Goal: Consume media (video, audio)

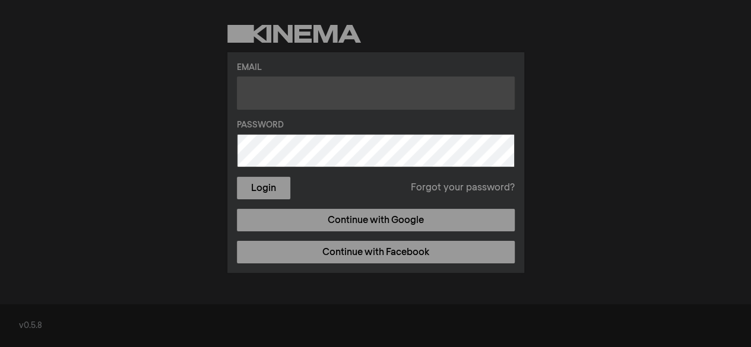
click at [317, 93] on input "text" at bounding box center [376, 93] width 278 height 33
type input "sk@affina.space"
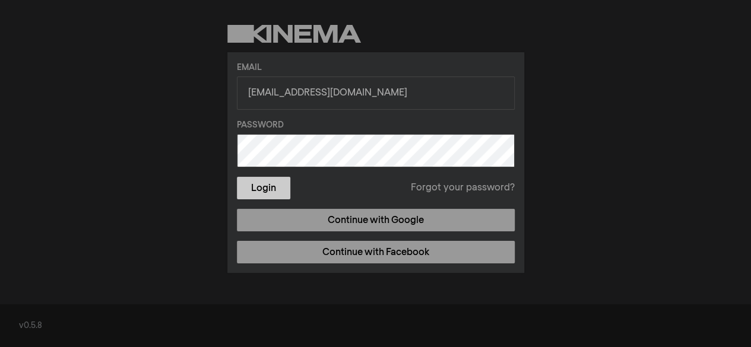
click at [277, 189] on button "Login" at bounding box center [263, 188] width 53 height 23
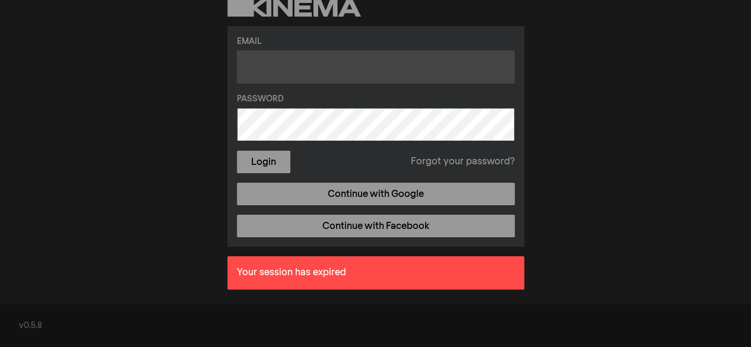
click at [279, 81] on input "text" at bounding box center [376, 66] width 278 height 33
type input "sk@affina.space"
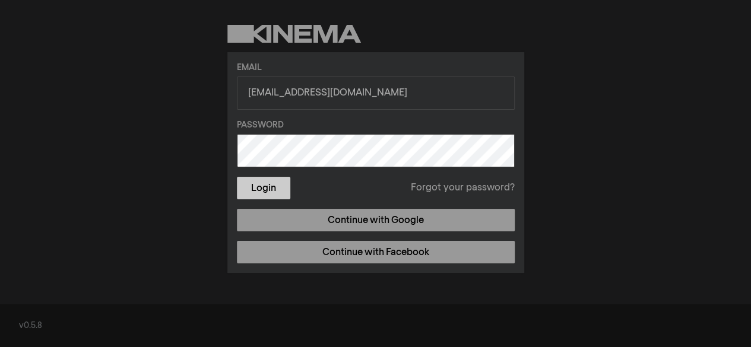
click at [256, 194] on button "Login" at bounding box center [263, 188] width 53 height 23
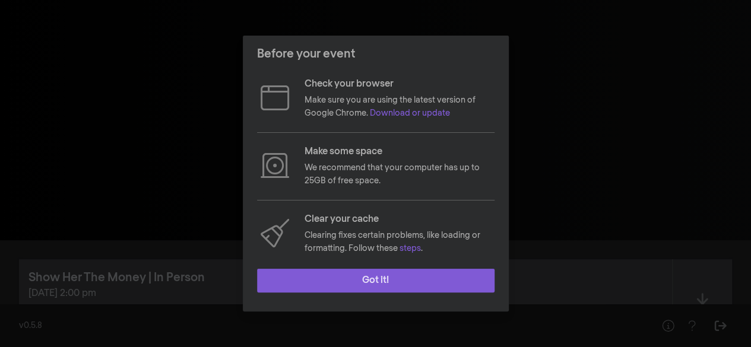
click at [323, 270] on button "Got it!" at bounding box center [376, 281] width 238 height 24
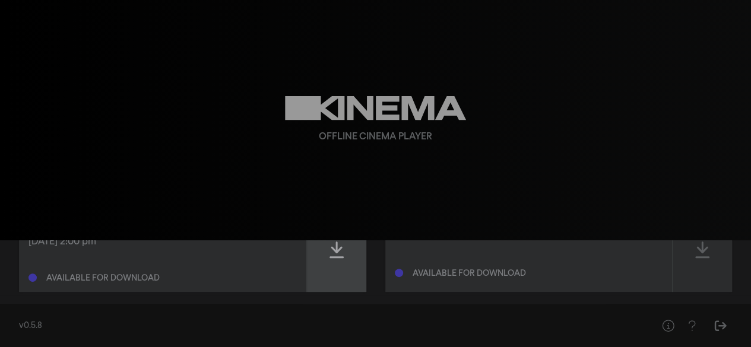
scroll to position [52, 0]
click at [351, 248] on div at bounding box center [336, 249] width 59 height 84
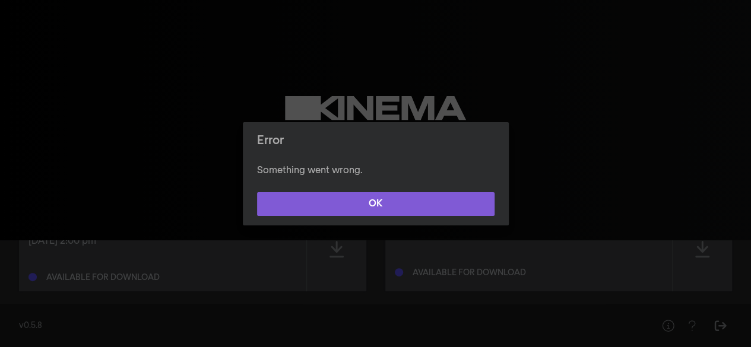
click at [382, 198] on button "OK" at bounding box center [376, 204] width 238 height 24
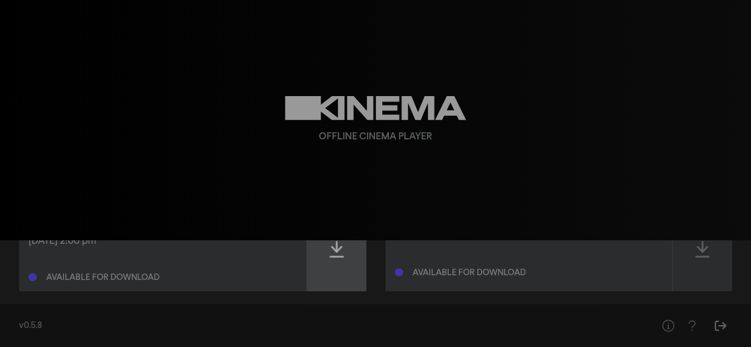
click at [328, 255] on div at bounding box center [336, 249] width 59 height 84
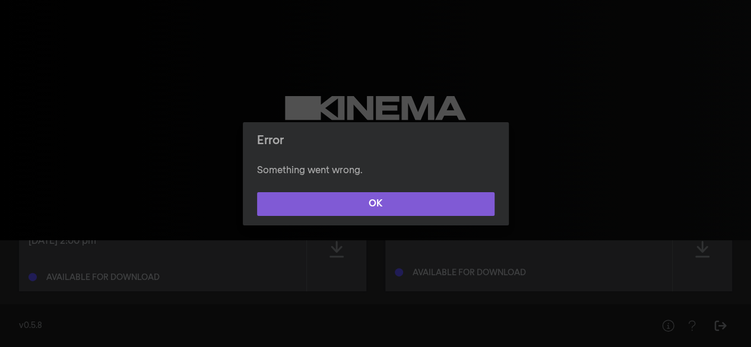
click at [328, 204] on button "OK" at bounding box center [376, 204] width 238 height 24
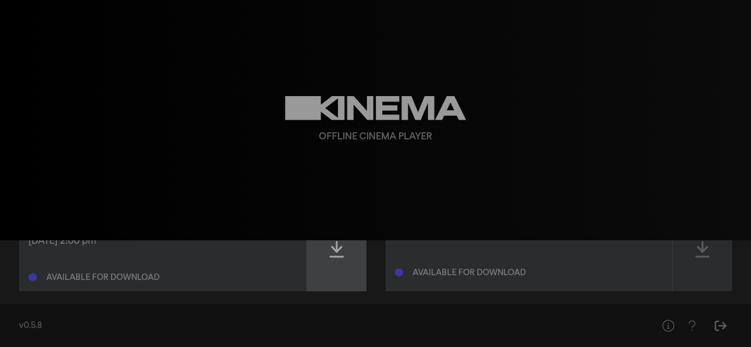
click at [346, 274] on div at bounding box center [336, 249] width 59 height 84
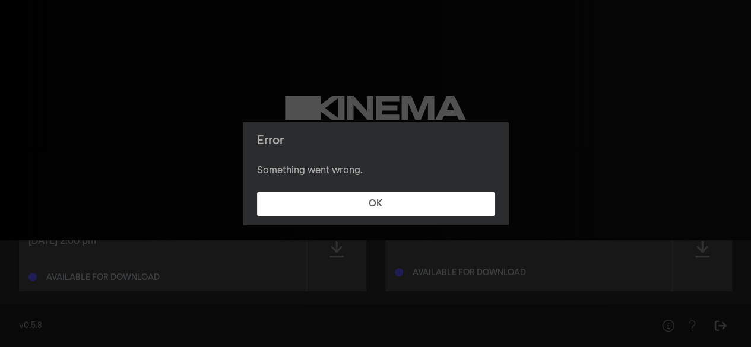
click at [339, 191] on footer "OK" at bounding box center [376, 204] width 266 height 43
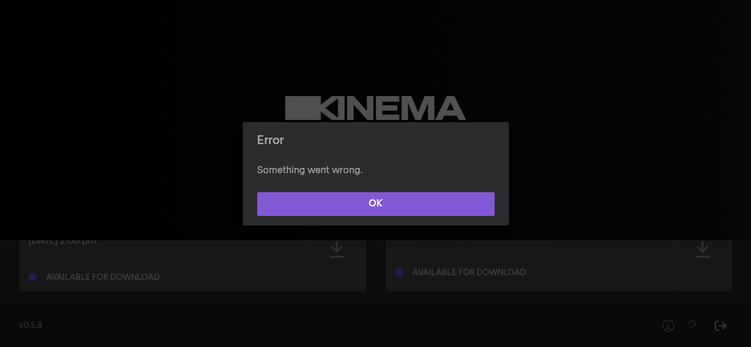
click at [340, 200] on button "OK" at bounding box center [376, 204] width 238 height 24
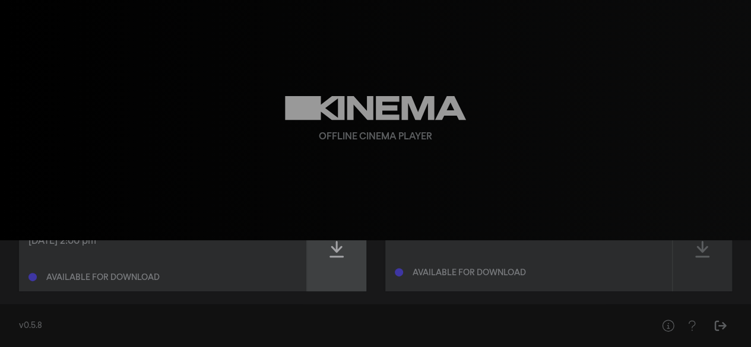
click at [340, 257] on icon at bounding box center [337, 249] width 14 height 17
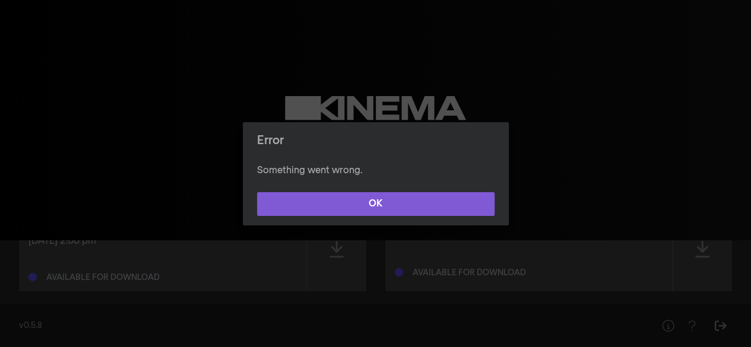
click at [347, 198] on button "OK" at bounding box center [376, 204] width 238 height 24
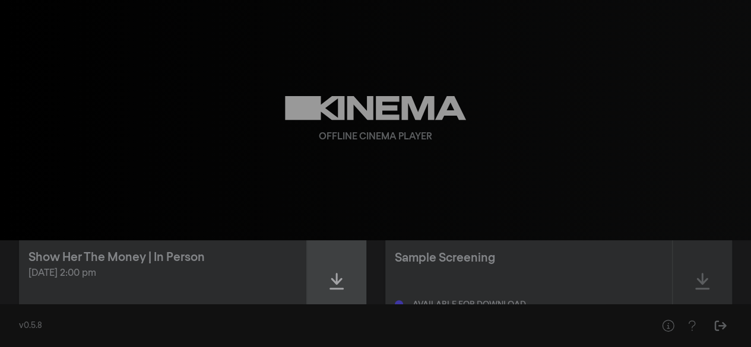
scroll to position [19, 0]
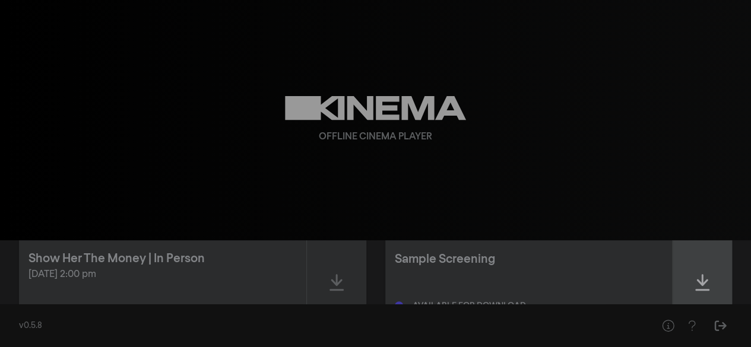
click at [725, 280] on div at bounding box center [702, 283] width 59 height 84
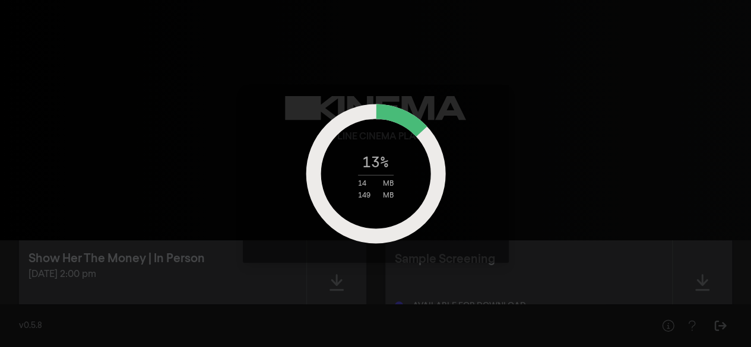
click at [700, 286] on div "13 % 14 MB 149 MB" at bounding box center [375, 173] width 751 height 347
click at [693, 279] on div "13 % 14 MB 149 MB" at bounding box center [375, 173] width 751 height 347
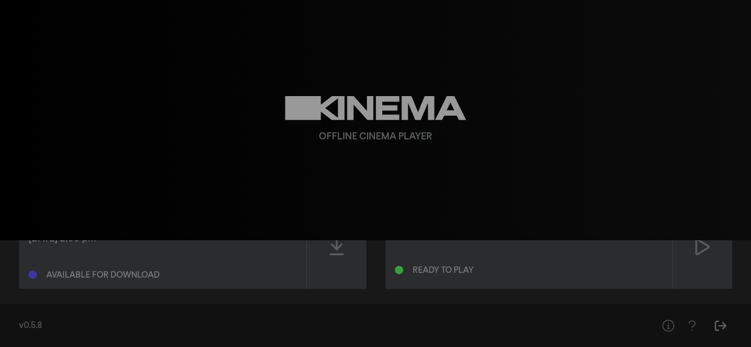
scroll to position [54, 0]
click at [721, 252] on div at bounding box center [702, 248] width 59 height 84
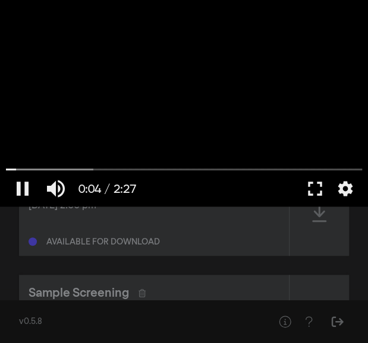
click at [340, 1] on div at bounding box center [184, 103] width 368 height 207
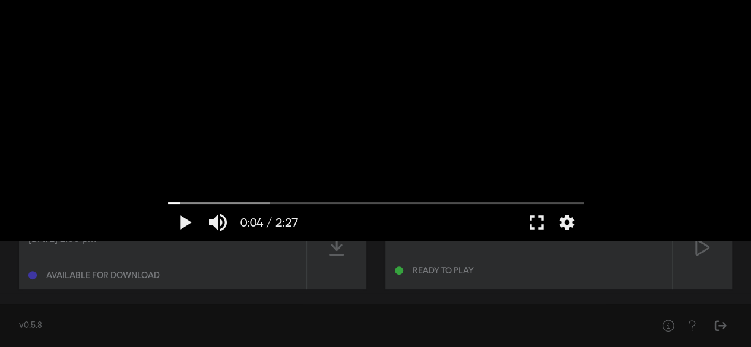
click at [276, 163] on div at bounding box center [376, 120] width 428 height 241
click at [548, 219] on button "fullscreen" at bounding box center [536, 223] width 33 height 36
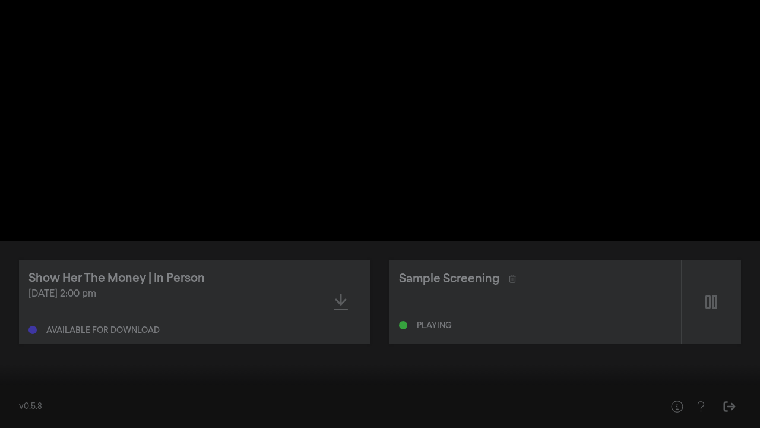
click at [389, 42] on div at bounding box center [380, 214] width 760 height 428
type input "81.4187"
click at [718, 347] on button "fullscreen_exit" at bounding box center [707, 410] width 33 height 36
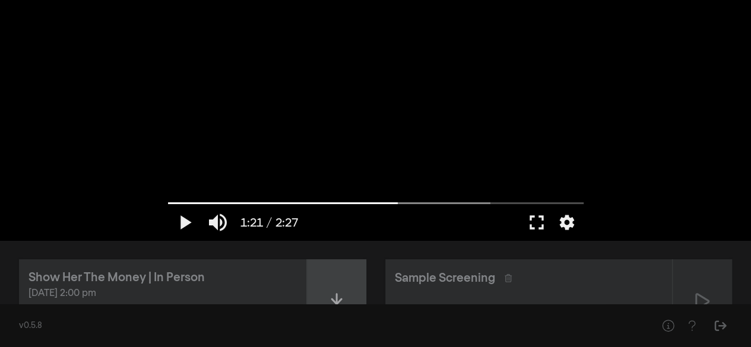
click at [339, 282] on div at bounding box center [336, 302] width 59 height 84
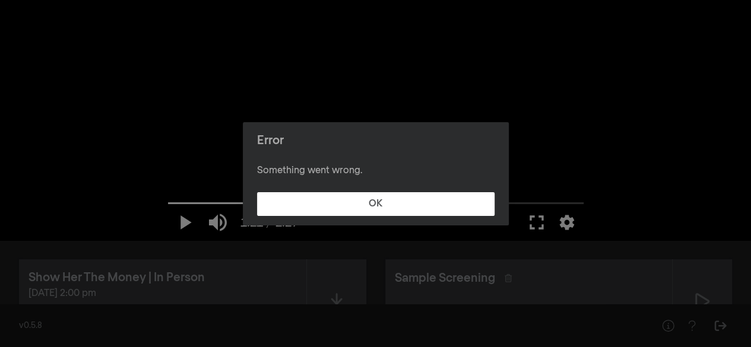
click at [334, 285] on div "Error Something went wrong. OK" at bounding box center [375, 173] width 751 height 347
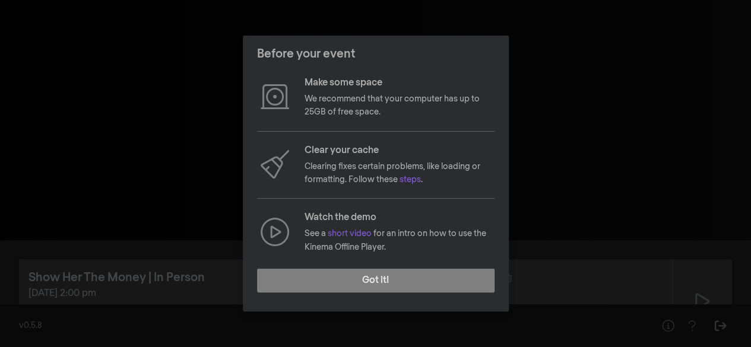
scroll to position [69, 0]
click at [412, 175] on link "steps" at bounding box center [410, 179] width 21 height 8
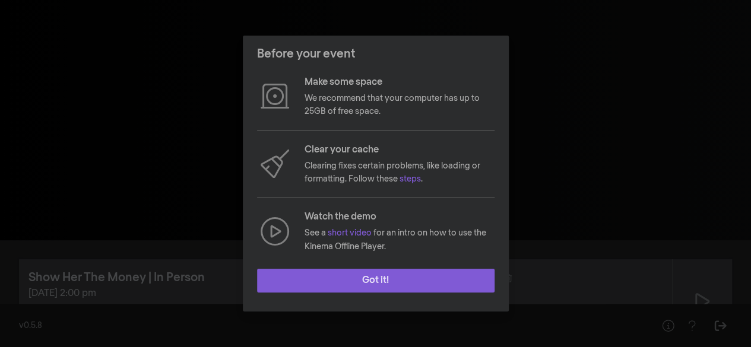
click at [367, 269] on button "Got it!" at bounding box center [376, 281] width 238 height 24
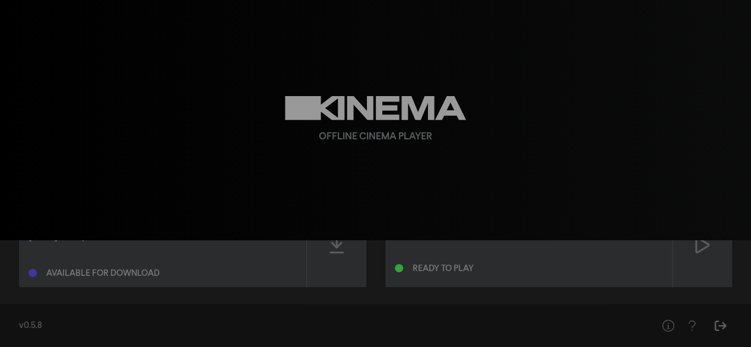
scroll to position [57, 0]
click at [352, 252] on div at bounding box center [336, 245] width 59 height 84
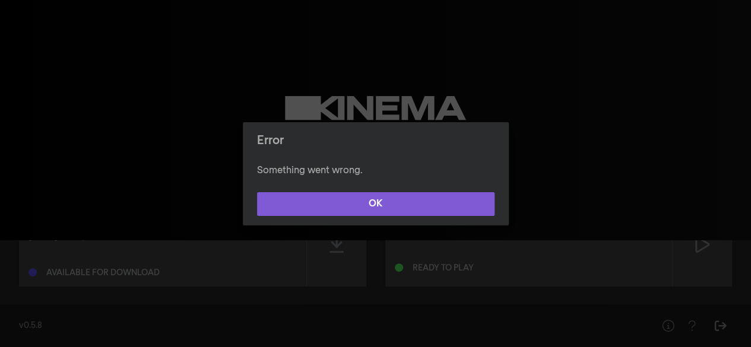
click at [348, 204] on button "OK" at bounding box center [376, 204] width 238 height 24
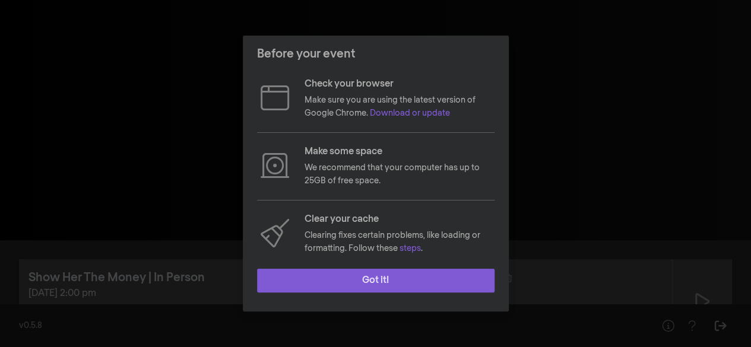
click at [365, 274] on button "Got it!" at bounding box center [376, 281] width 238 height 24
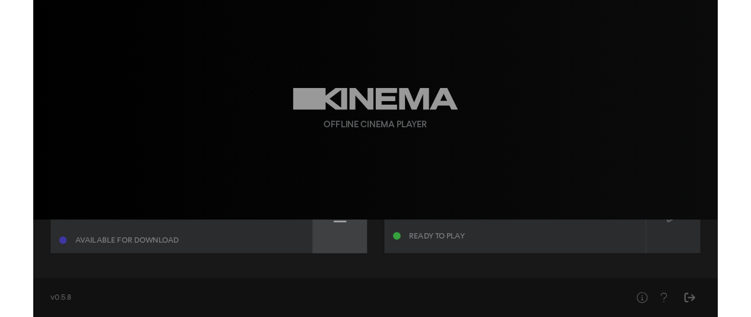
scroll to position [64, 0]
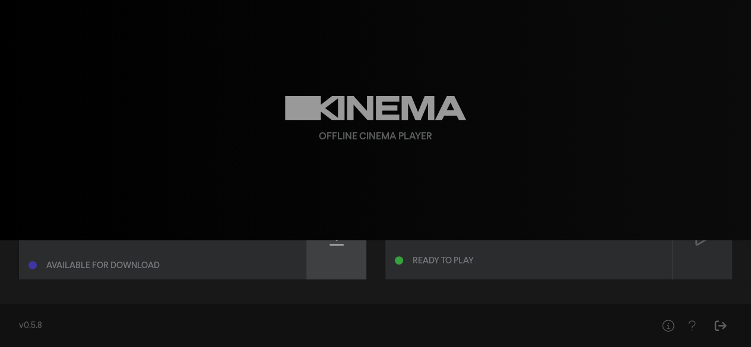
click at [342, 254] on div at bounding box center [336, 237] width 59 height 84
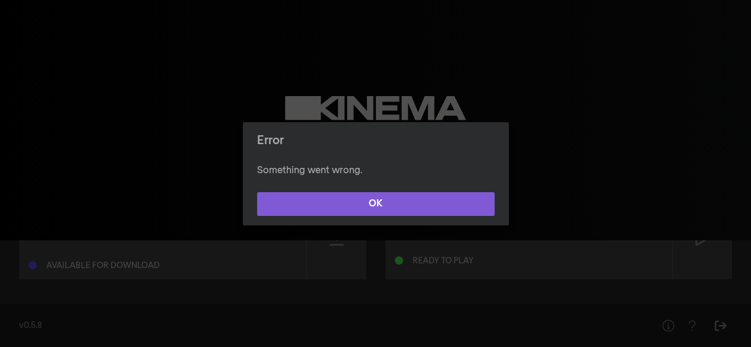
click at [340, 200] on button "OK" at bounding box center [376, 204] width 238 height 24
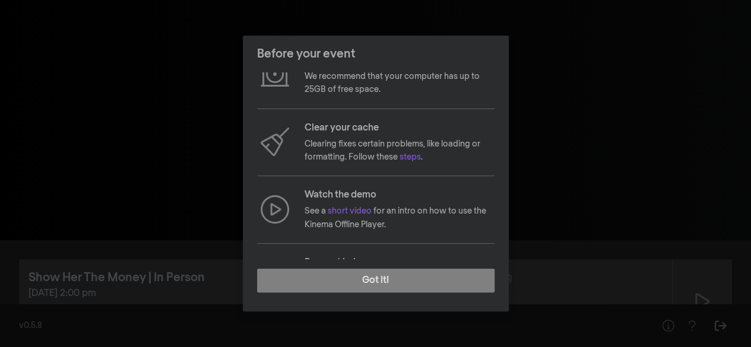
scroll to position [93, 0]
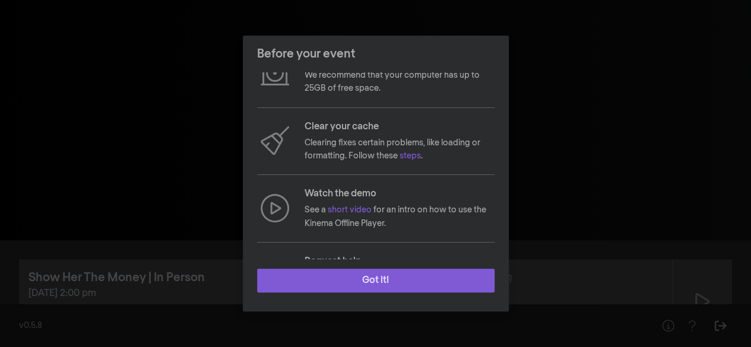
click at [377, 279] on button "Got it!" at bounding box center [376, 281] width 238 height 24
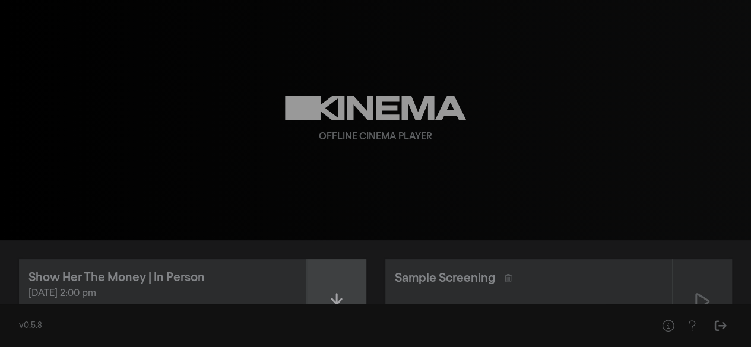
click at [333, 284] on div at bounding box center [336, 302] width 59 height 84
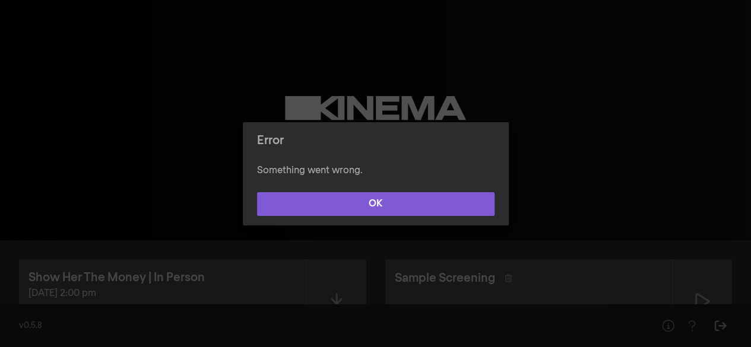
click at [339, 215] on button "OK" at bounding box center [376, 204] width 238 height 24
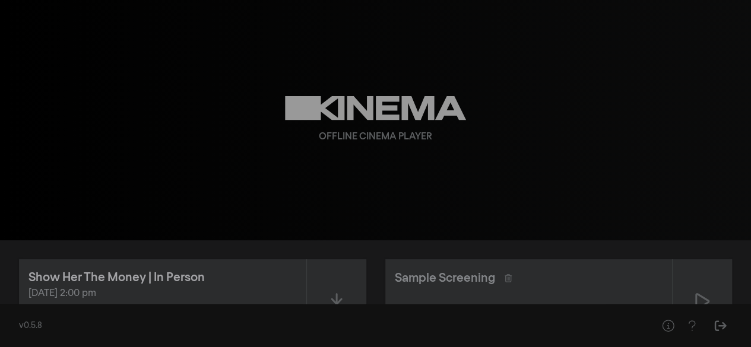
click at [190, 277] on div "Show Her The Money | In Person" at bounding box center [117, 278] width 176 height 18
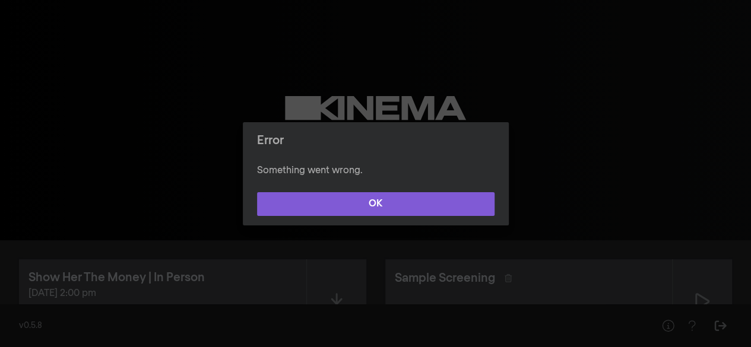
click at [309, 205] on button "OK" at bounding box center [376, 204] width 238 height 24
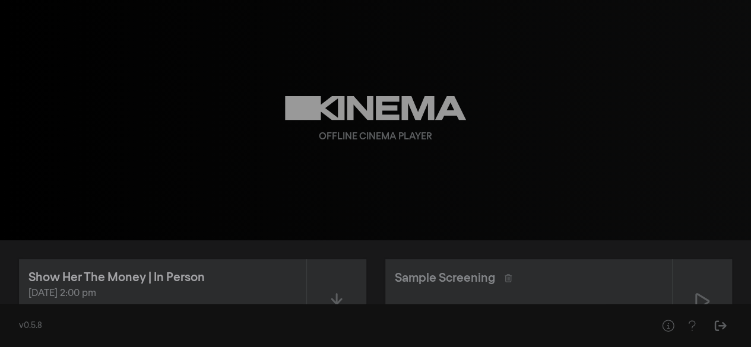
click at [165, 282] on div "Show Her The Money | In Person" at bounding box center [117, 278] width 176 height 18
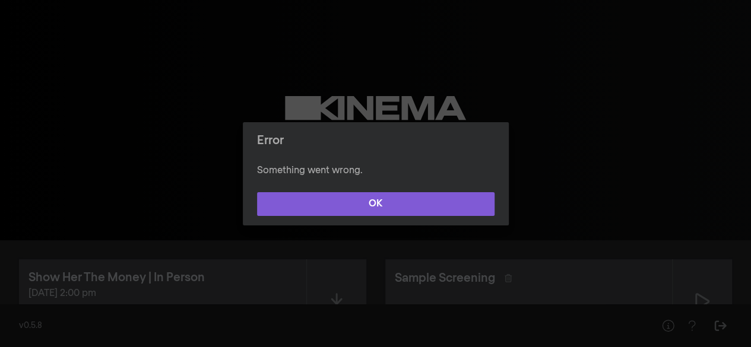
click at [303, 206] on button "OK" at bounding box center [376, 204] width 238 height 24
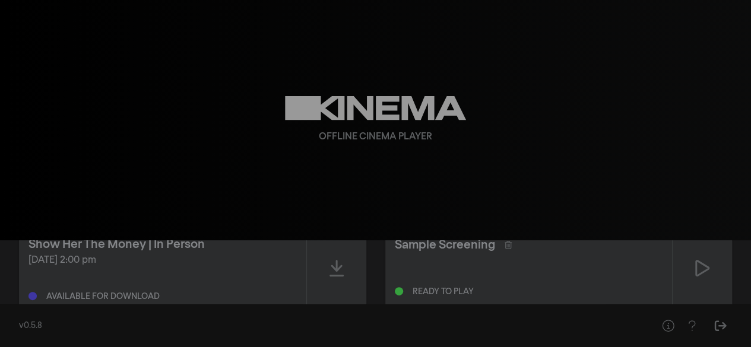
scroll to position [33, 0]
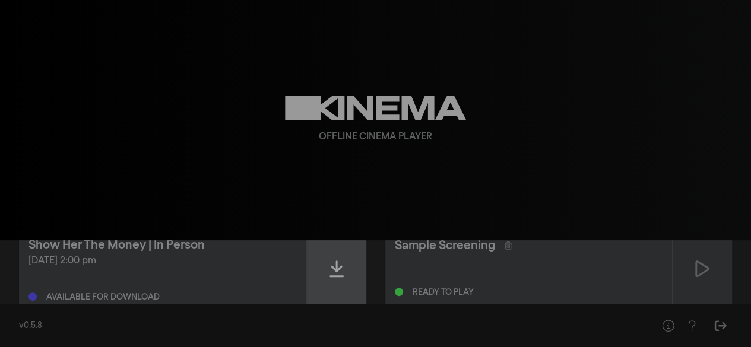
click at [343, 266] on div at bounding box center [336, 269] width 59 height 84
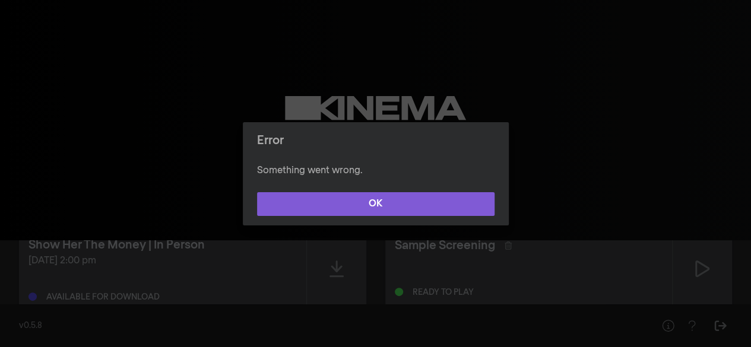
click at [340, 204] on button "OK" at bounding box center [376, 204] width 238 height 24
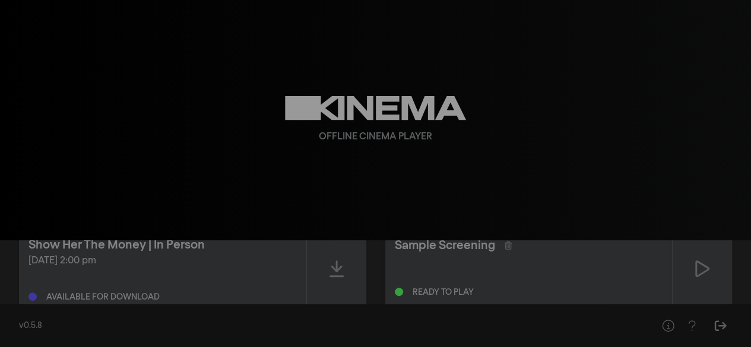
click at [665, 33] on div "play_arrow 0:00 volume_up fullscreen settings closed_caption Sous-titres Désact…" at bounding box center [375, 120] width 751 height 241
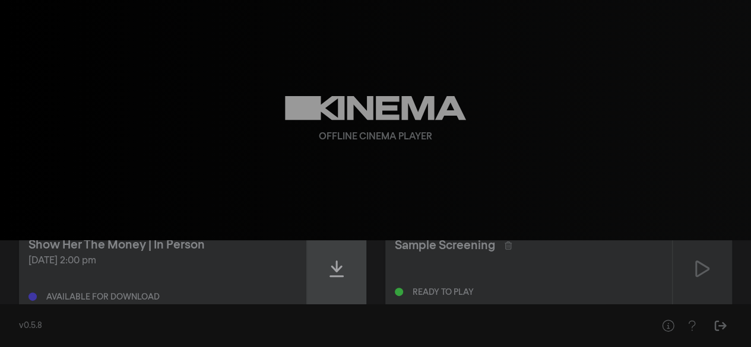
click at [345, 276] on div at bounding box center [336, 269] width 59 height 84
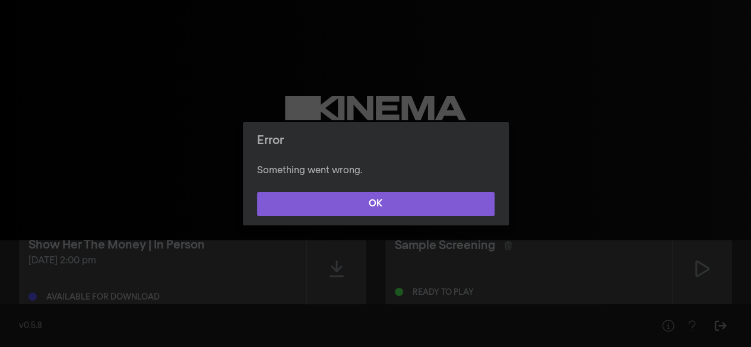
click at [353, 211] on button "OK" at bounding box center [376, 204] width 238 height 24
